Goal: Manage account settings

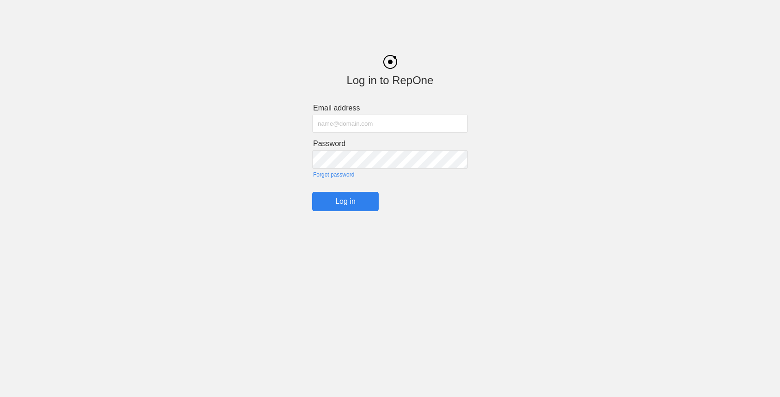
type input "[PERSON_NAME][EMAIL_ADDRESS][DOMAIN_NAME]"
click at [344, 192] on input "Log in" at bounding box center [345, 201] width 67 height 19
click at [333, 202] on input "Log in" at bounding box center [345, 201] width 67 height 19
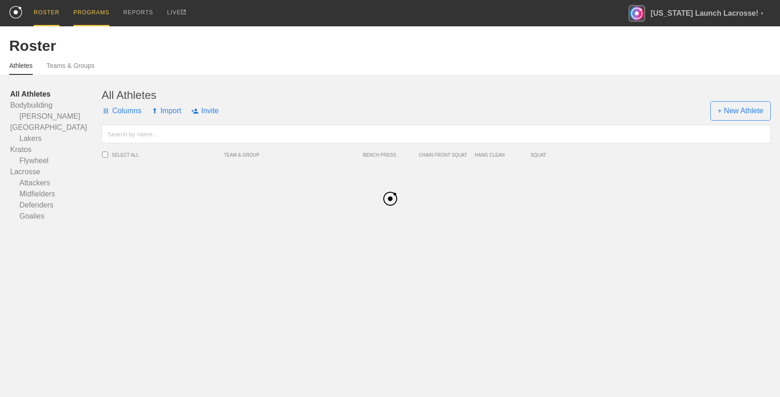
click at [98, 9] on div "PROGRAMS" at bounding box center [91, 13] width 36 height 26
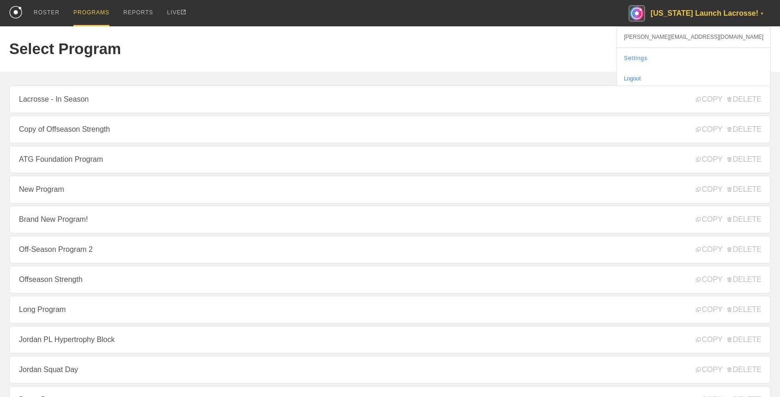
click at [705, 14] on div "[US_STATE] Launch Lacrosse! ▼" at bounding box center [700, 13] width 142 height 26
click at [725, 55] on link "Settings" at bounding box center [693, 58] width 153 height 20
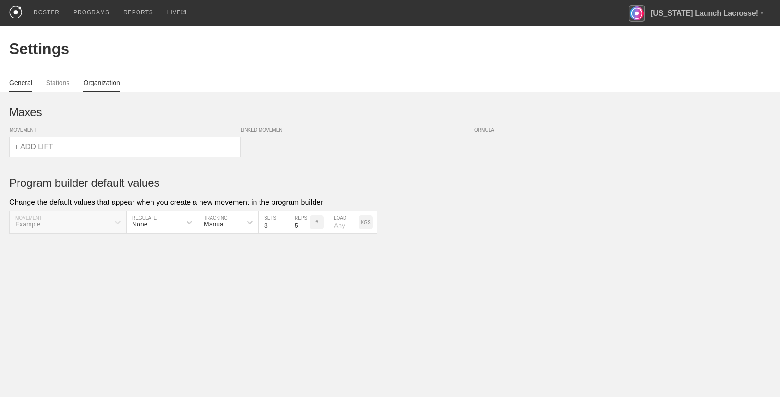
click at [112, 84] on link "Organization" at bounding box center [101, 85] width 36 height 13
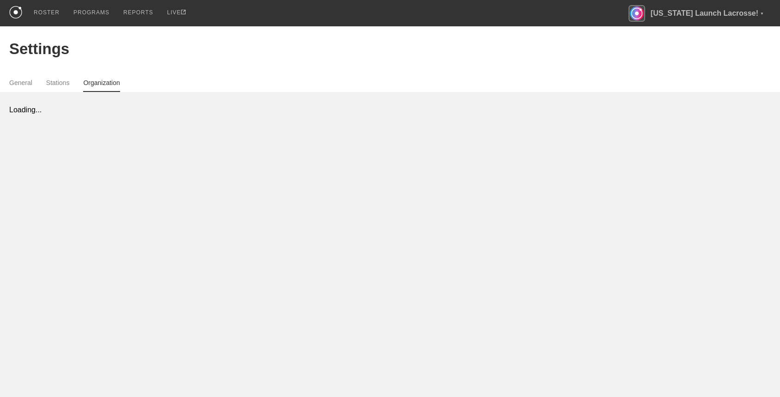
select select "STAFF"
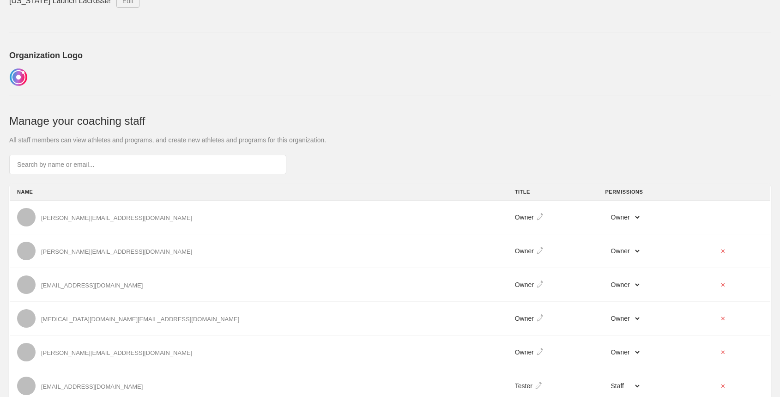
scroll to position [158, 0]
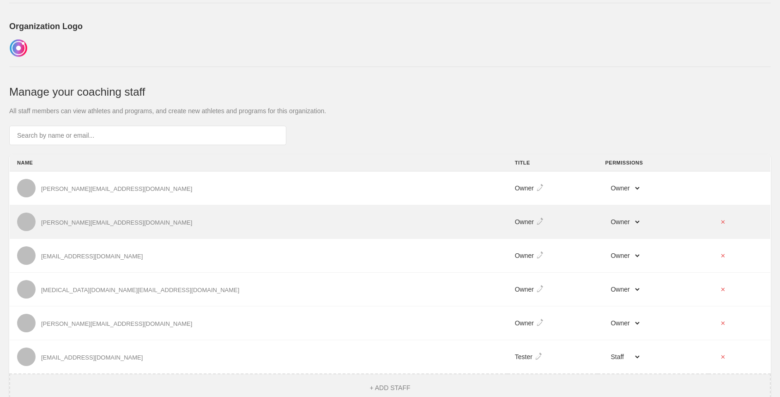
click at [129, 212] on td "[PERSON_NAME][EMAIL_ADDRESS][DOMAIN_NAME]" at bounding box center [259, 222] width 498 height 34
click at [71, 216] on div "[PERSON_NAME][EMAIL_ADDRESS][DOMAIN_NAME]" at bounding box center [258, 221] width 483 height 18
click at [69, 219] on div "[PERSON_NAME][EMAIL_ADDRESS][DOMAIN_NAME]" at bounding box center [116, 222] width 151 height 7
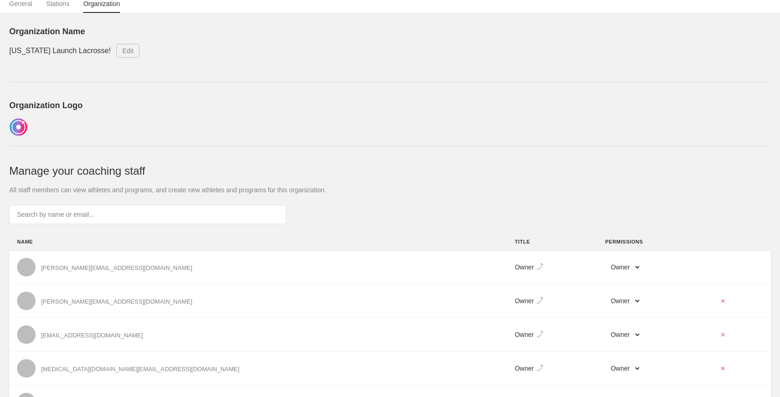
scroll to position [0, 0]
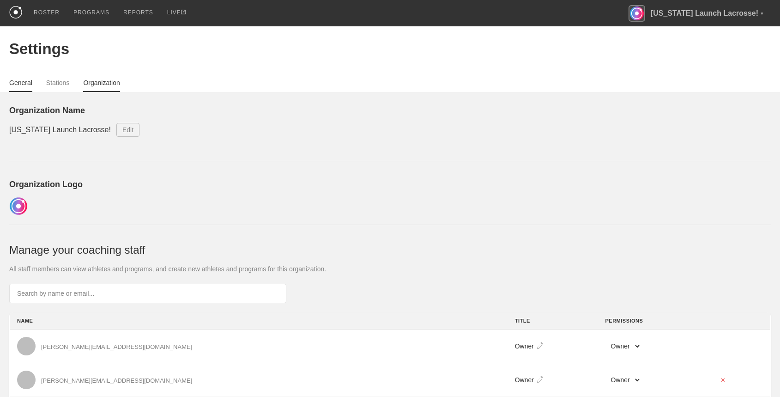
click at [19, 80] on link "General" at bounding box center [20, 85] width 23 height 13
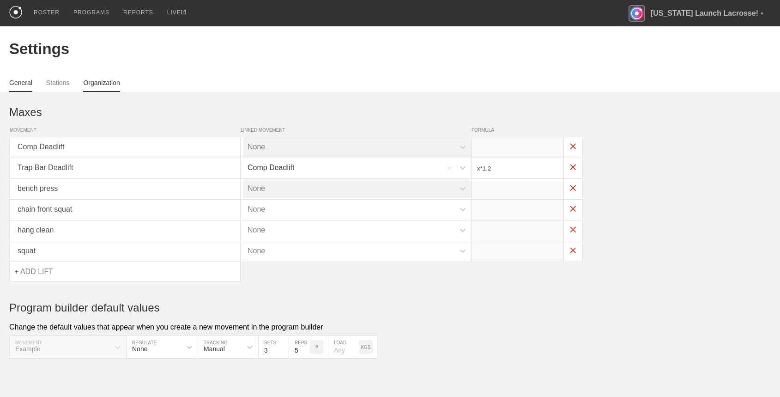
click at [88, 83] on link "Organization" at bounding box center [101, 85] width 36 height 13
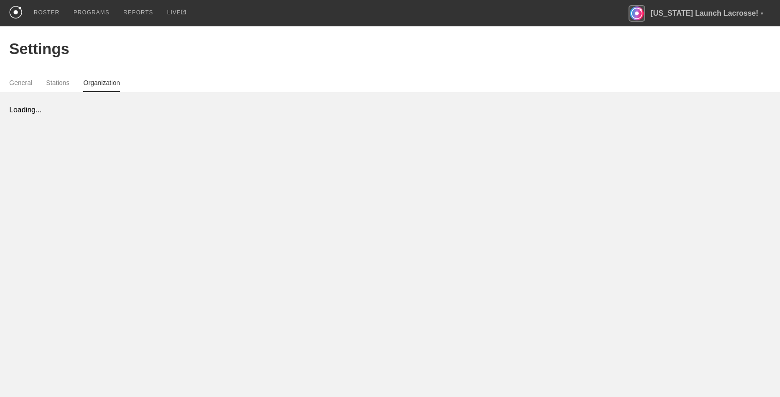
select select "STAFF"
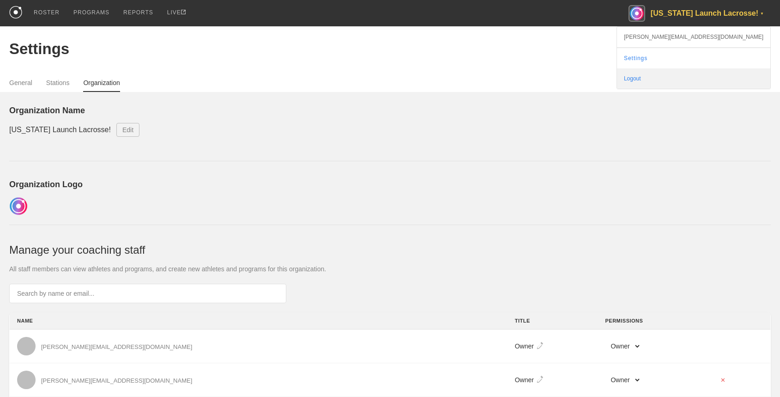
click at [719, 76] on div "Logout" at bounding box center [693, 78] width 153 height 20
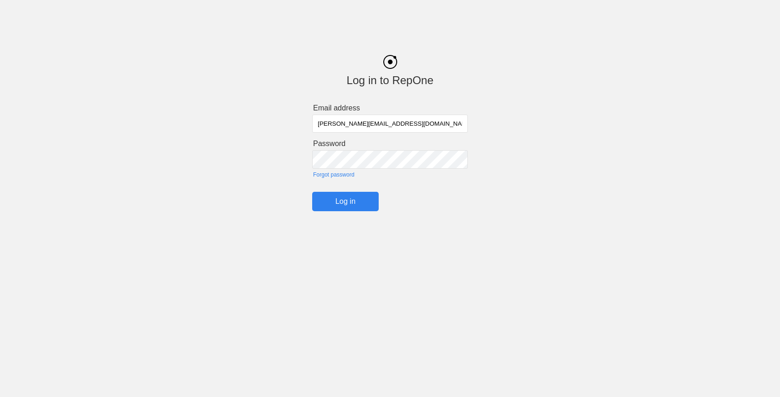
click at [326, 121] on input "[PERSON_NAME][EMAIL_ADDRESS][DOMAIN_NAME]" at bounding box center [390, 124] width 156 height 18
click at [312, 192] on input "Log in" at bounding box center [345, 201] width 67 height 19
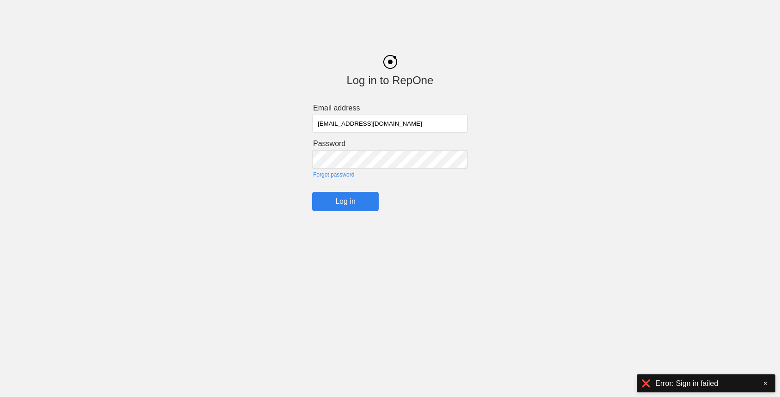
click at [332, 124] on input "[EMAIL_ADDRESS][DOMAIN_NAME]" at bounding box center [390, 124] width 156 height 18
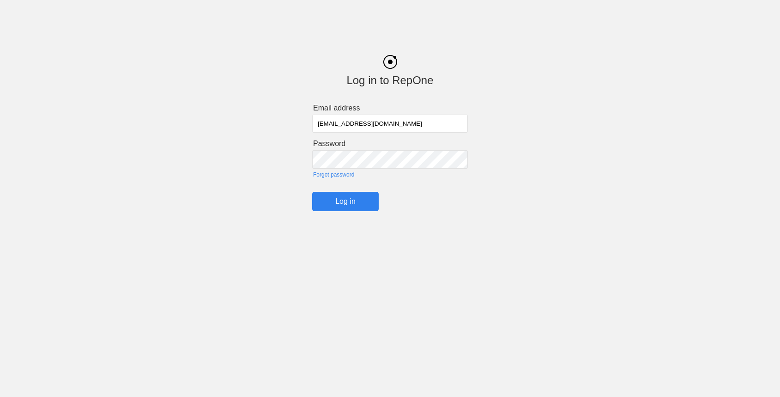
click at [341, 205] on input "Log in" at bounding box center [345, 201] width 67 height 19
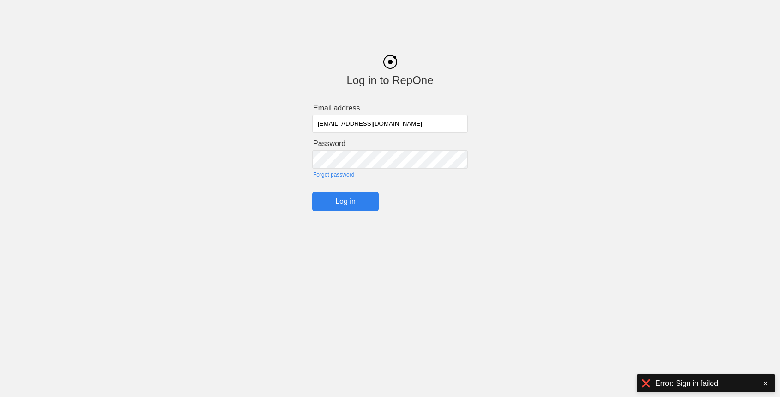
click at [342, 123] on input "[EMAIL_ADDRESS][DOMAIN_NAME]" at bounding box center [390, 124] width 156 height 18
type input "[EMAIL_ADDRESS][DOMAIN_NAME]"
click at [335, 197] on input "Log in" at bounding box center [345, 201] width 67 height 19
click at [357, 121] on input "[EMAIL_ADDRESS][DOMAIN_NAME]" at bounding box center [390, 124] width 156 height 18
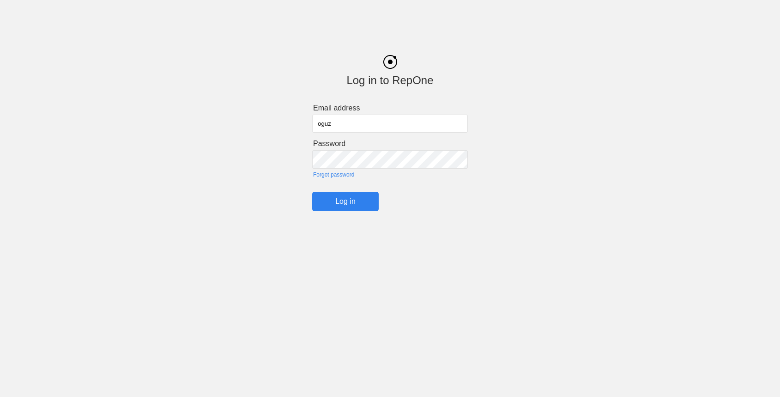
type input "[EMAIL_ADDRESS][DOMAIN_NAME]"
click at [338, 196] on input "Log in" at bounding box center [345, 201] width 67 height 19
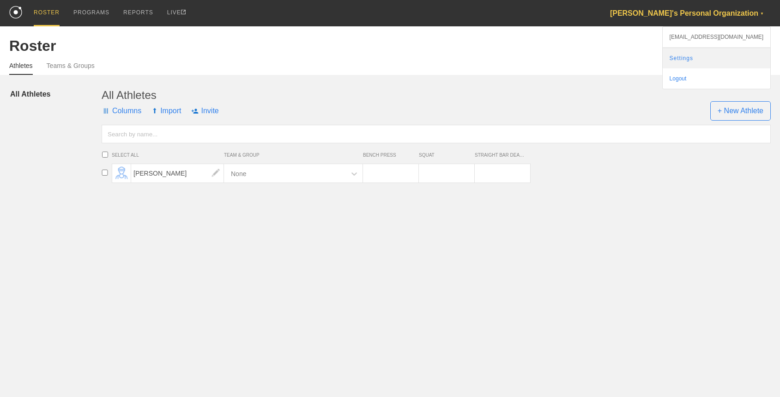
click at [707, 55] on link "Settings" at bounding box center [717, 58] width 108 height 20
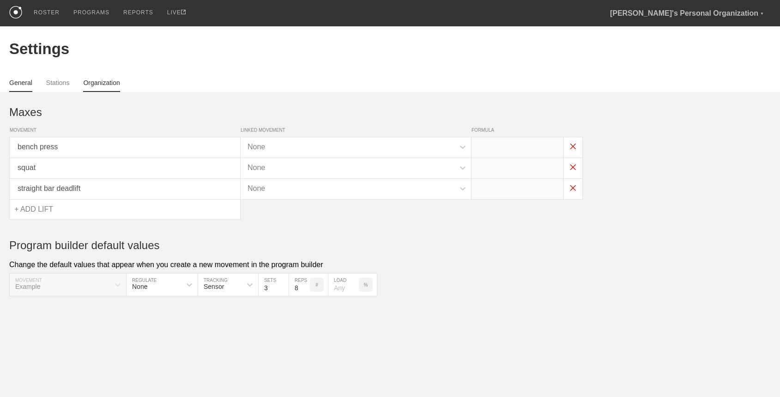
click at [118, 87] on link "Organization" at bounding box center [101, 85] width 36 height 13
